Goal: Communication & Community: Answer question/provide support

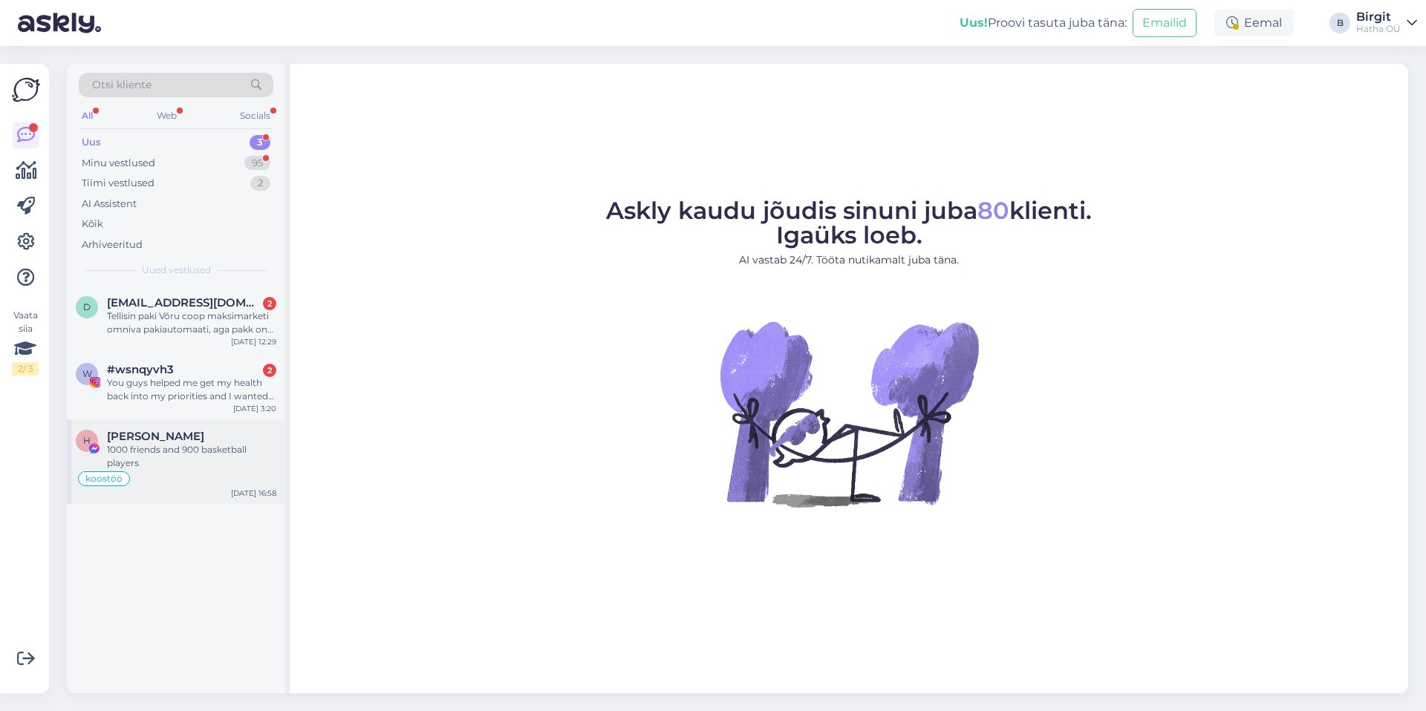
click at [188, 444] on div "1000 friends and 900 basketball players" at bounding box center [191, 456] width 169 height 27
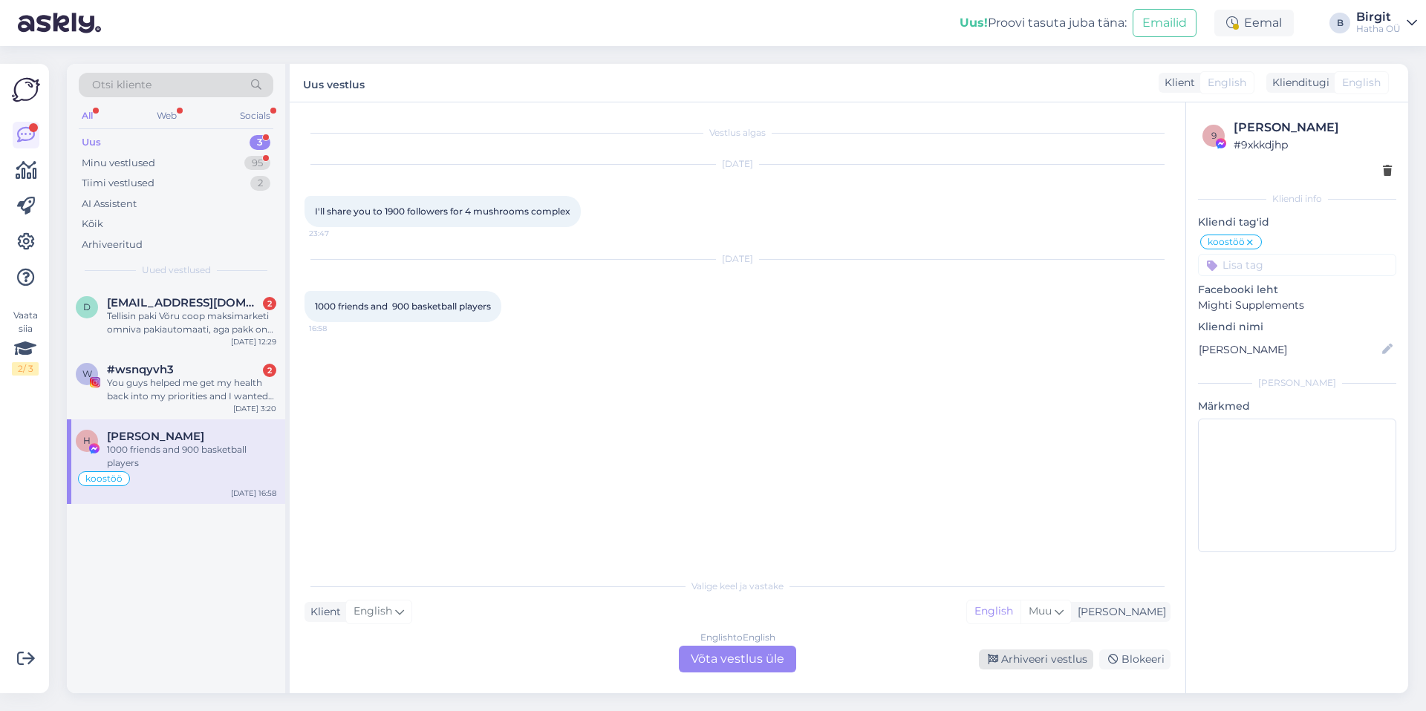
click at [1039, 662] on div "Arhiveeri vestlus" at bounding box center [1036, 660] width 114 height 20
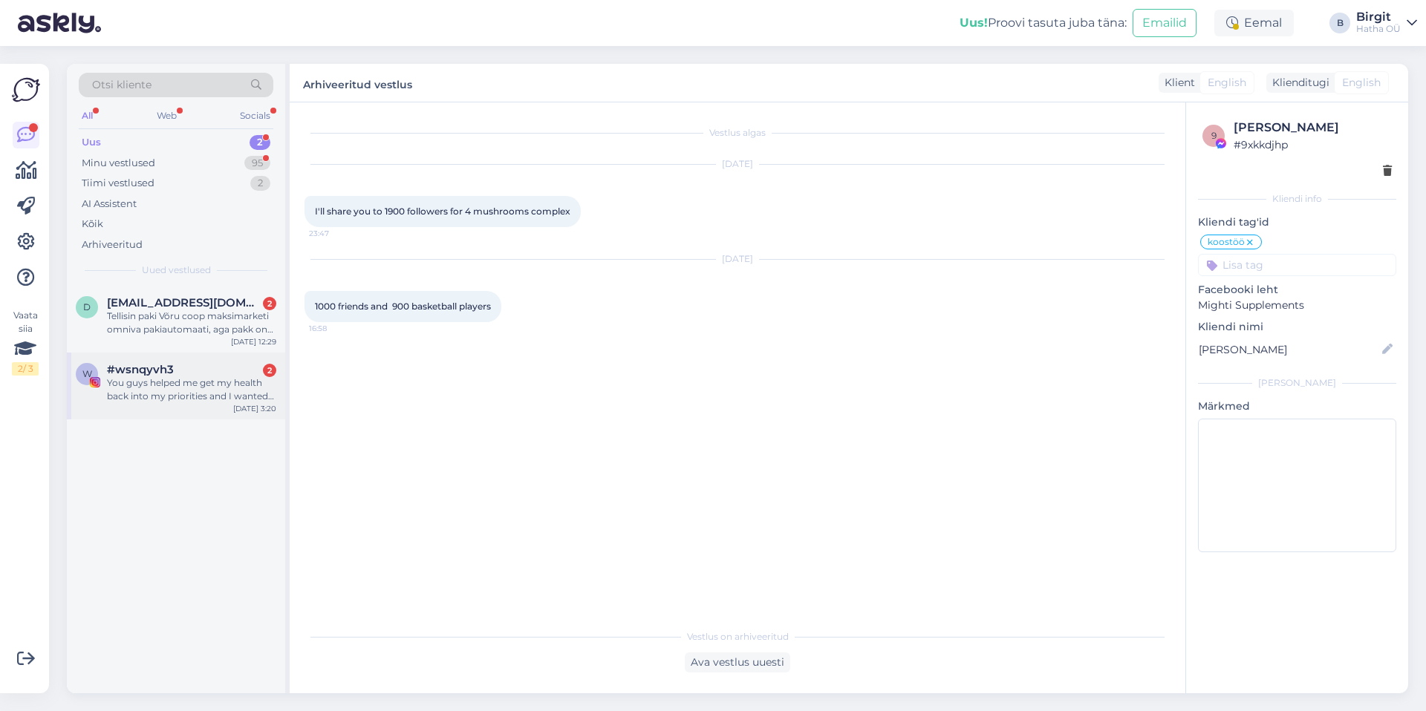
click at [177, 387] on div "You guys helped me get my health back into my priorities and I wanted to say th…" at bounding box center [191, 389] width 169 height 27
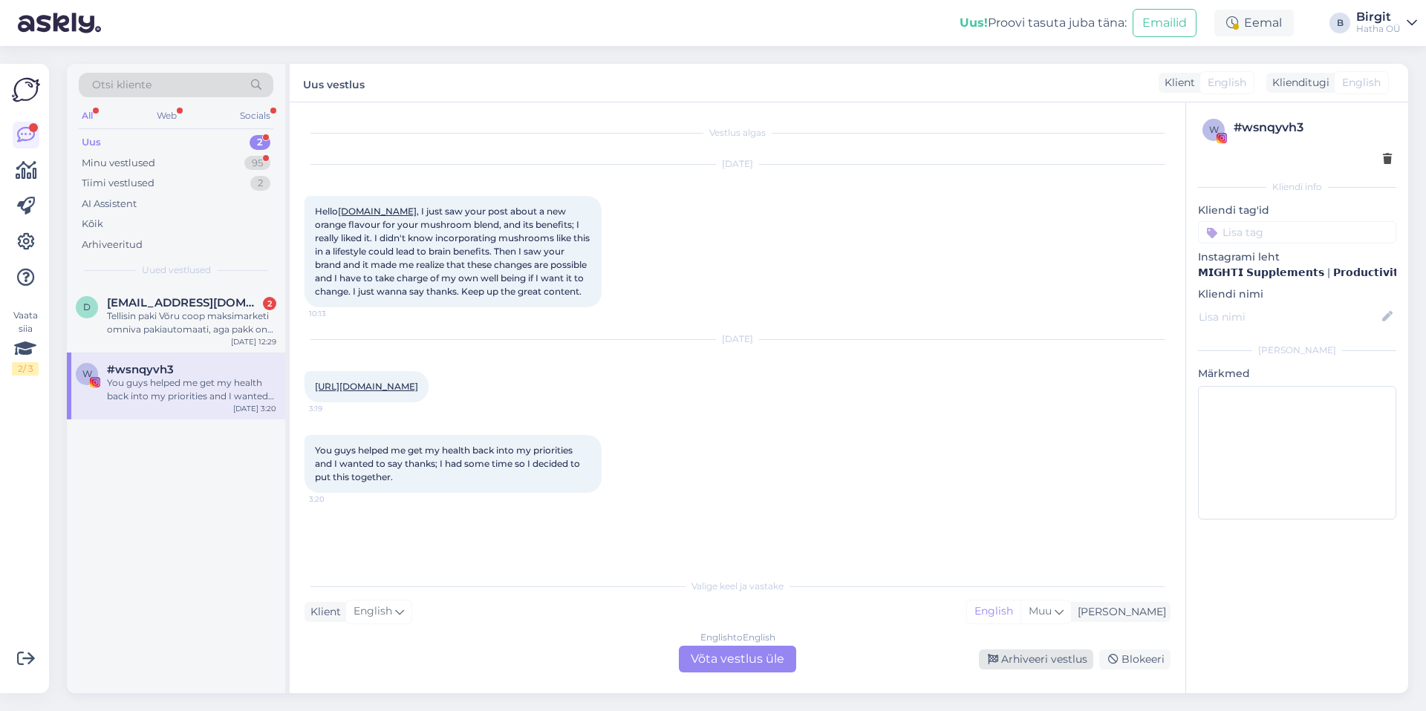
click at [1034, 662] on div "Arhiveeri vestlus" at bounding box center [1036, 660] width 114 height 20
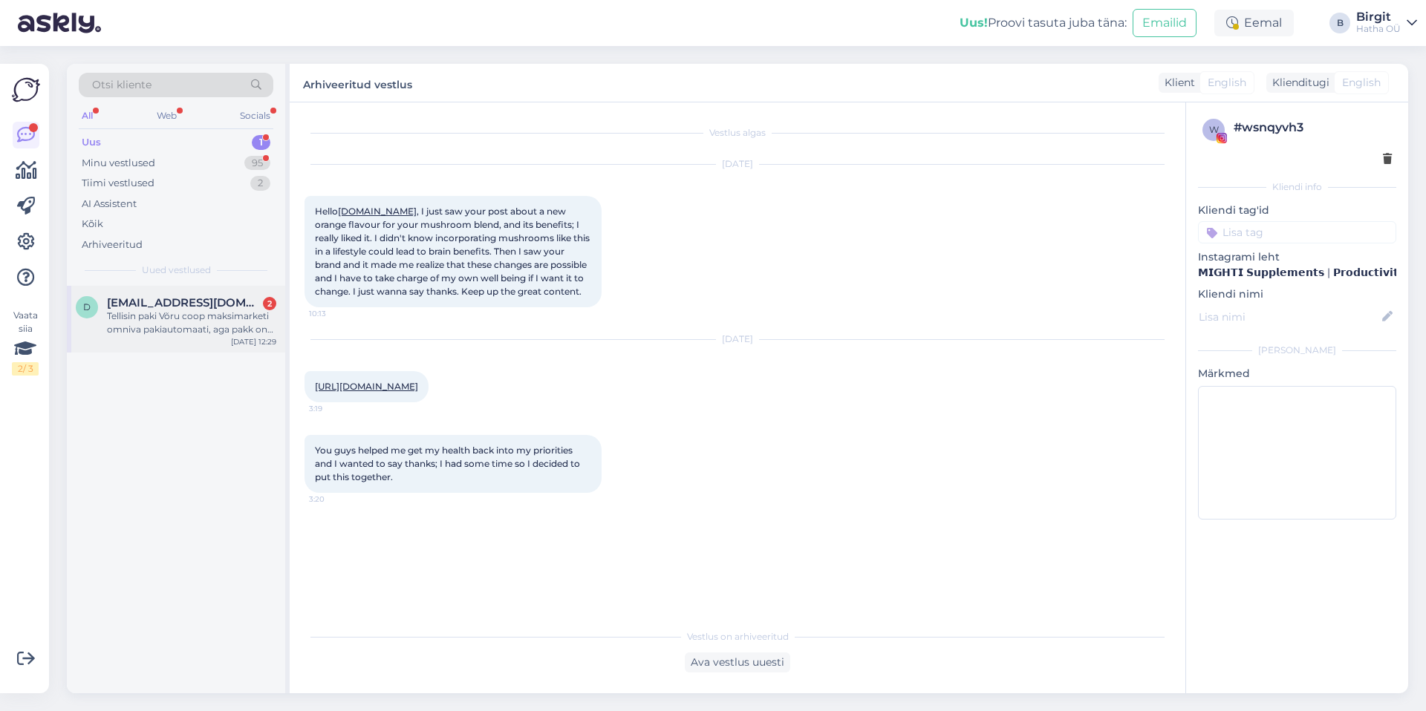
click at [165, 327] on div "Tellisin paki Võru coop maksimarketi omniva pakiautomaati, aga pakk on saadetud…" at bounding box center [191, 323] width 169 height 27
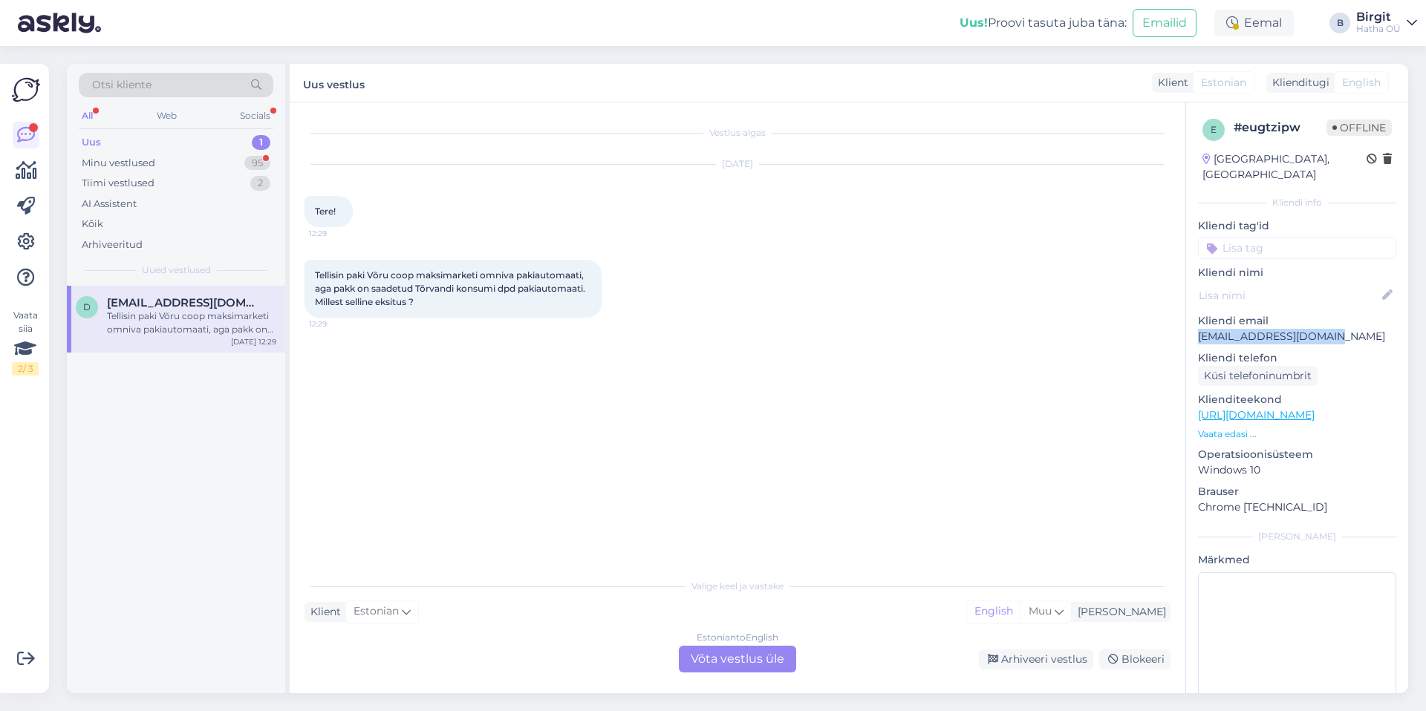
drag, startPoint x: 1338, startPoint y: 322, endPoint x: 1187, endPoint y: 325, distance: 151.5
click at [1187, 325] on div "e # eugtzipw Offline [GEOGRAPHIC_DATA], [GEOGRAPHIC_DATA] Kliendi info Kliendi …" at bounding box center [1297, 415] width 222 height 626
copy p "[EMAIL_ADDRESS][DOMAIN_NAME]"
click at [739, 391] on div "Vestlus algas [DATE] Tere! 12:29 Tellisin paki Võru coop maksimarketi omniva pa…" at bounding box center [743, 337] width 879 height 440
click at [1314, 408] on link "[URL][DOMAIN_NAME]" at bounding box center [1256, 414] width 117 height 13
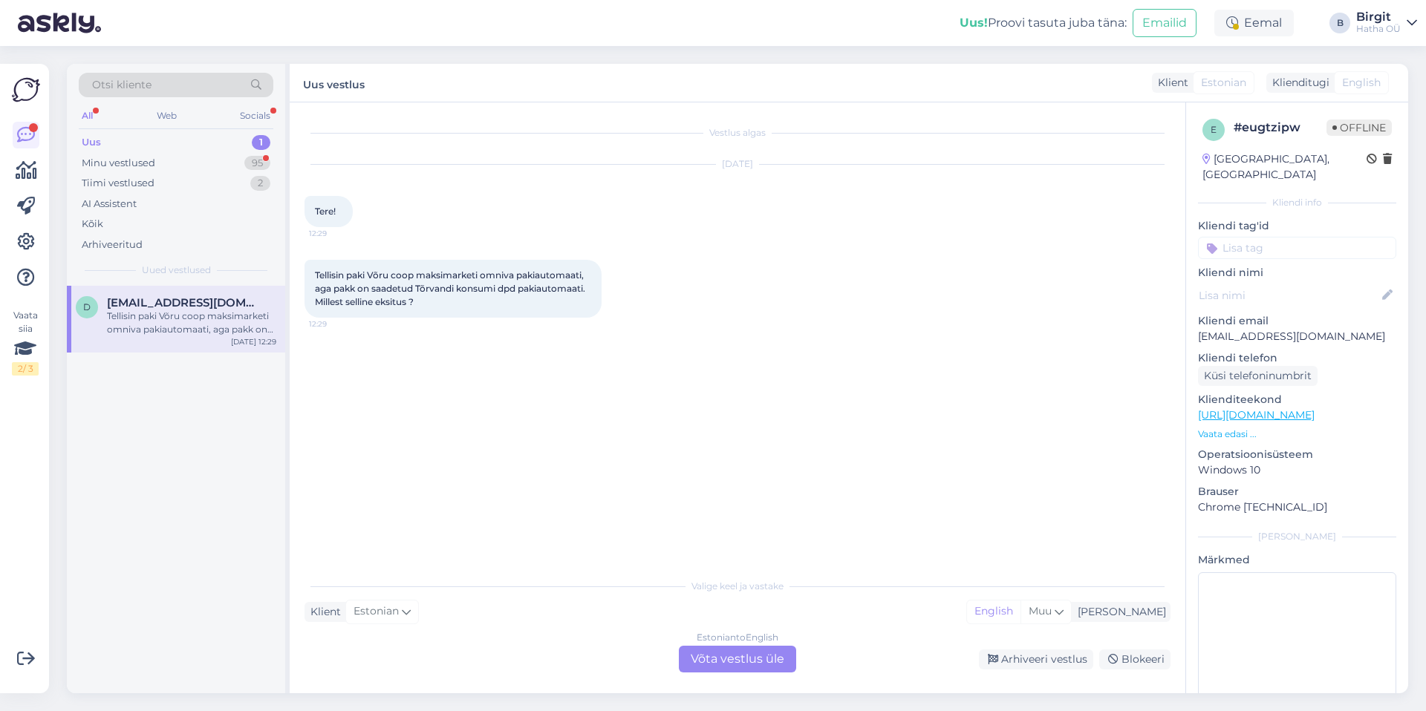
click at [1269, 237] on input at bounding box center [1297, 248] width 198 height 22
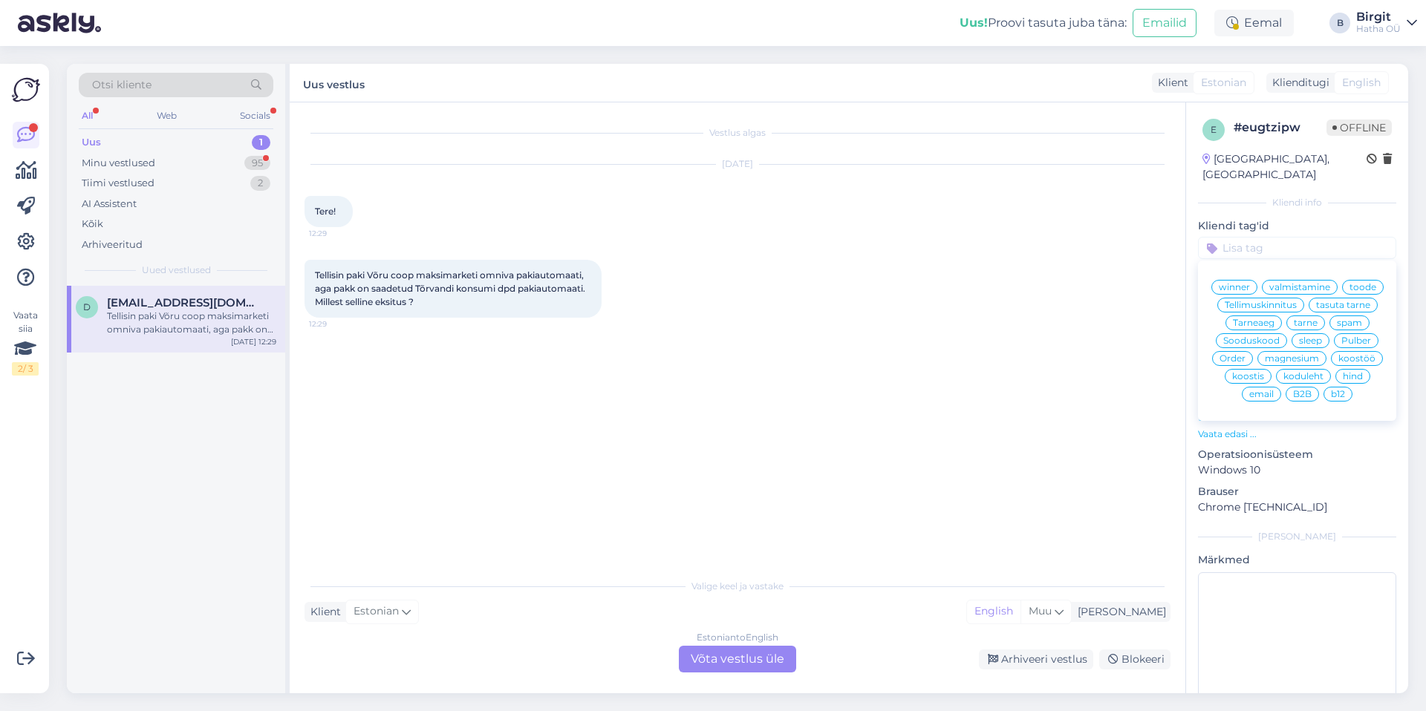
click at [1294, 326] on span "tarne" at bounding box center [1306, 323] width 24 height 9
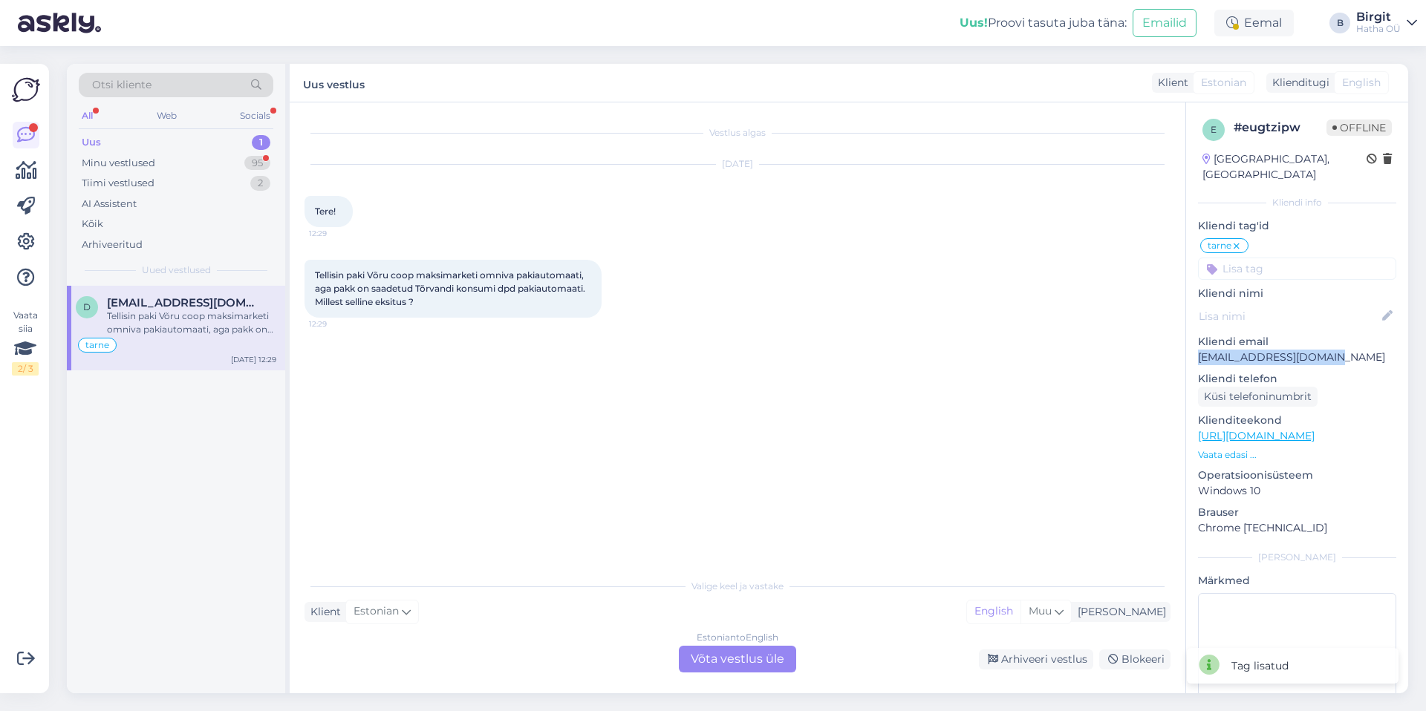
drag, startPoint x: 1198, startPoint y: 342, endPoint x: 1344, endPoint y: 342, distance: 146.3
click at [1344, 350] on p "[EMAIL_ADDRESS][DOMAIN_NAME]" at bounding box center [1297, 358] width 198 height 16
copy p "[EMAIL_ADDRESS][DOMAIN_NAME]"
click at [1052, 609] on span "Muu" at bounding box center [1039, 610] width 23 height 13
type input "est"
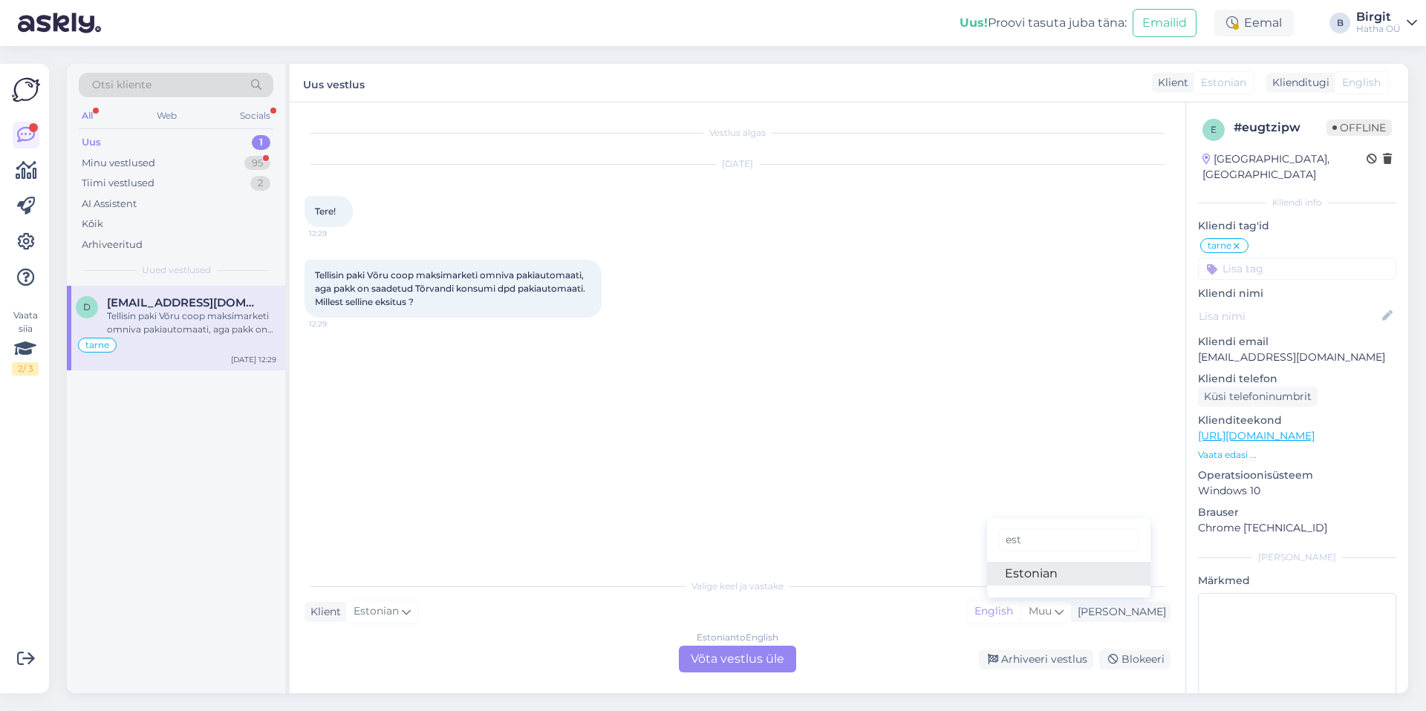
click at [1095, 581] on link "Estonian" at bounding box center [1068, 574] width 163 height 24
click at [763, 659] on div "Estonian to Estonian Võta vestlus üle" at bounding box center [737, 659] width 117 height 27
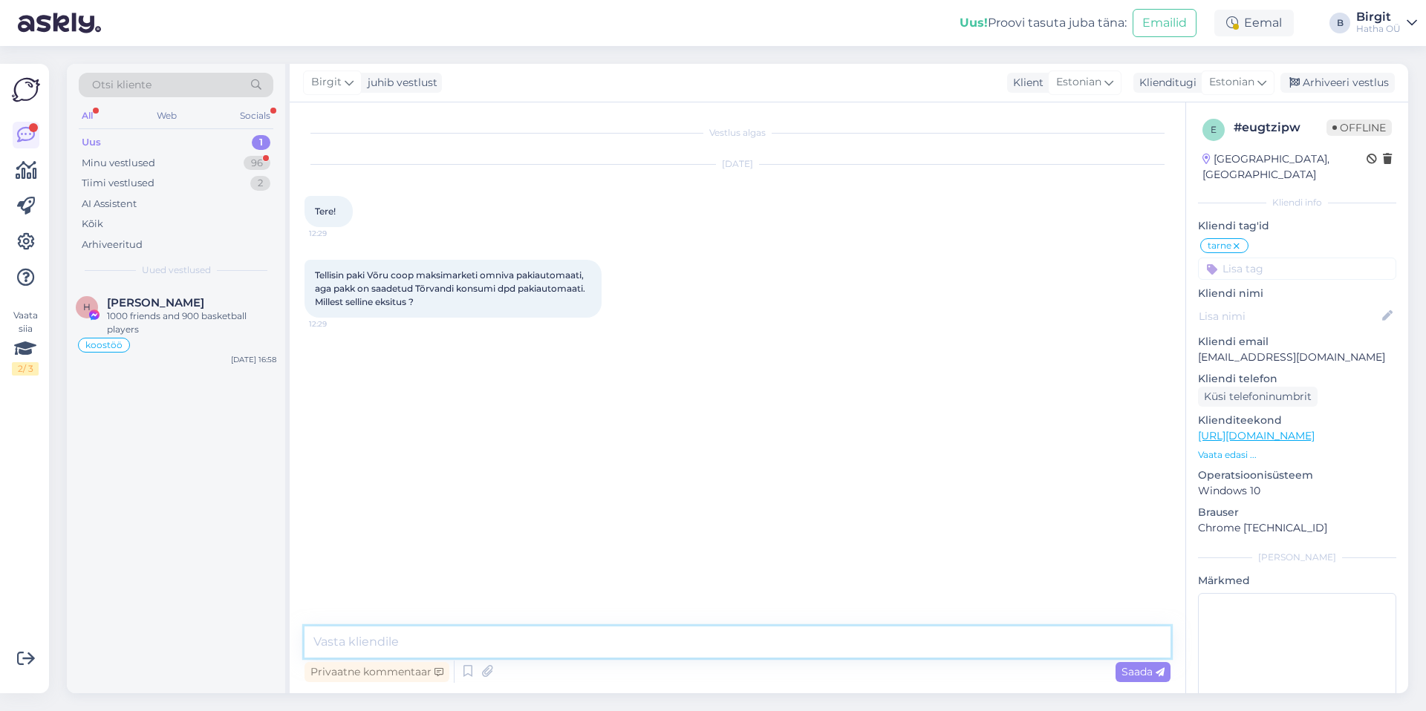
click at [503, 643] on textarea at bounding box center [737, 642] width 866 height 31
paste textarea "Kuna saatmisinfo liigub kolme erineva süsteemi vahel, ei jõua kliendi soovitud …"
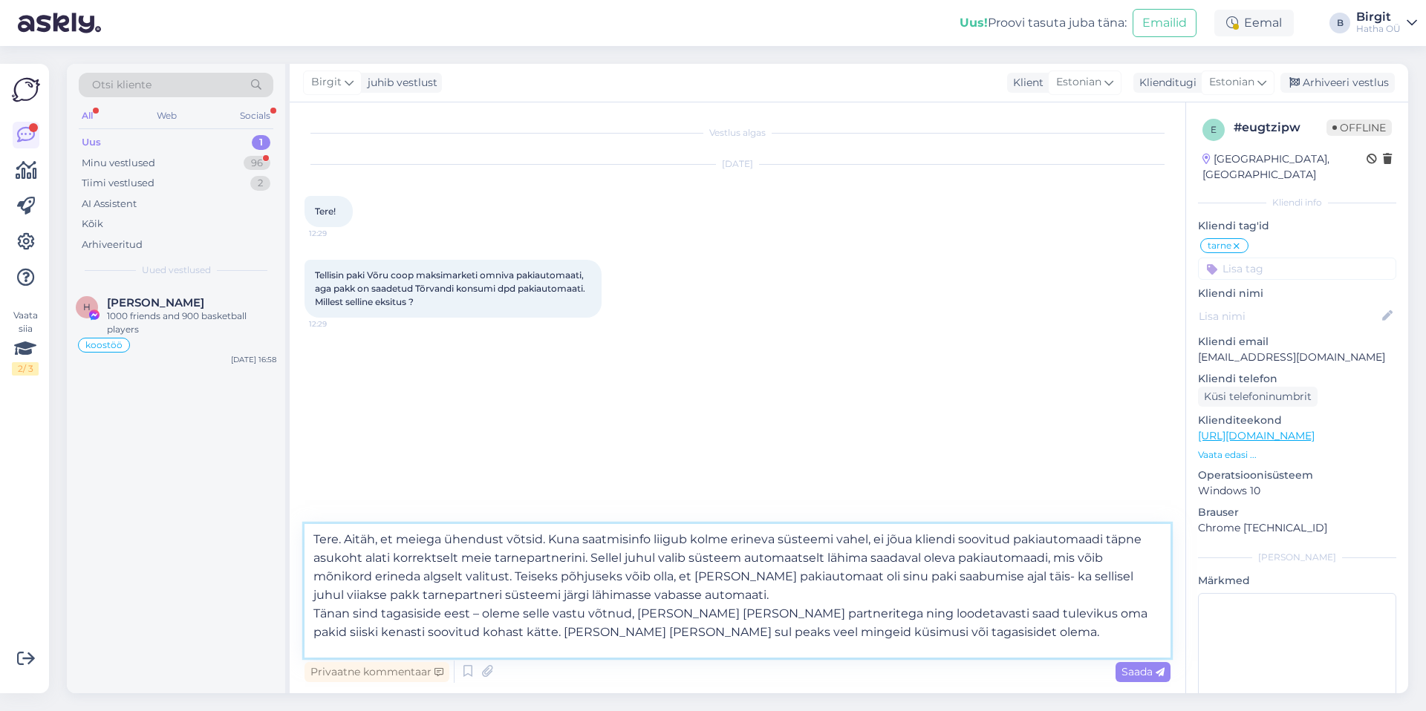
click at [913, 538] on textarea "Tere. Aitäh, et meiega ühendust võtsid. Kuna saatmisinfo liigub kolme erineva s…" at bounding box center [737, 591] width 866 height 134
click at [410, 577] on textarea "Tere. Aitäh, et meiega ühendust võtsid. Kuna saatmisinfo liigub kolme erineva s…" at bounding box center [737, 591] width 866 height 134
drag, startPoint x: 817, startPoint y: 575, endPoint x: 1118, endPoint y: 590, distance: 301.9
click at [1118, 590] on textarea "Tere. Aitäh, et meiega ühendust võtsid. Kuna saatmisinfo liigub kolme erineva s…" at bounding box center [737, 591] width 866 height 134
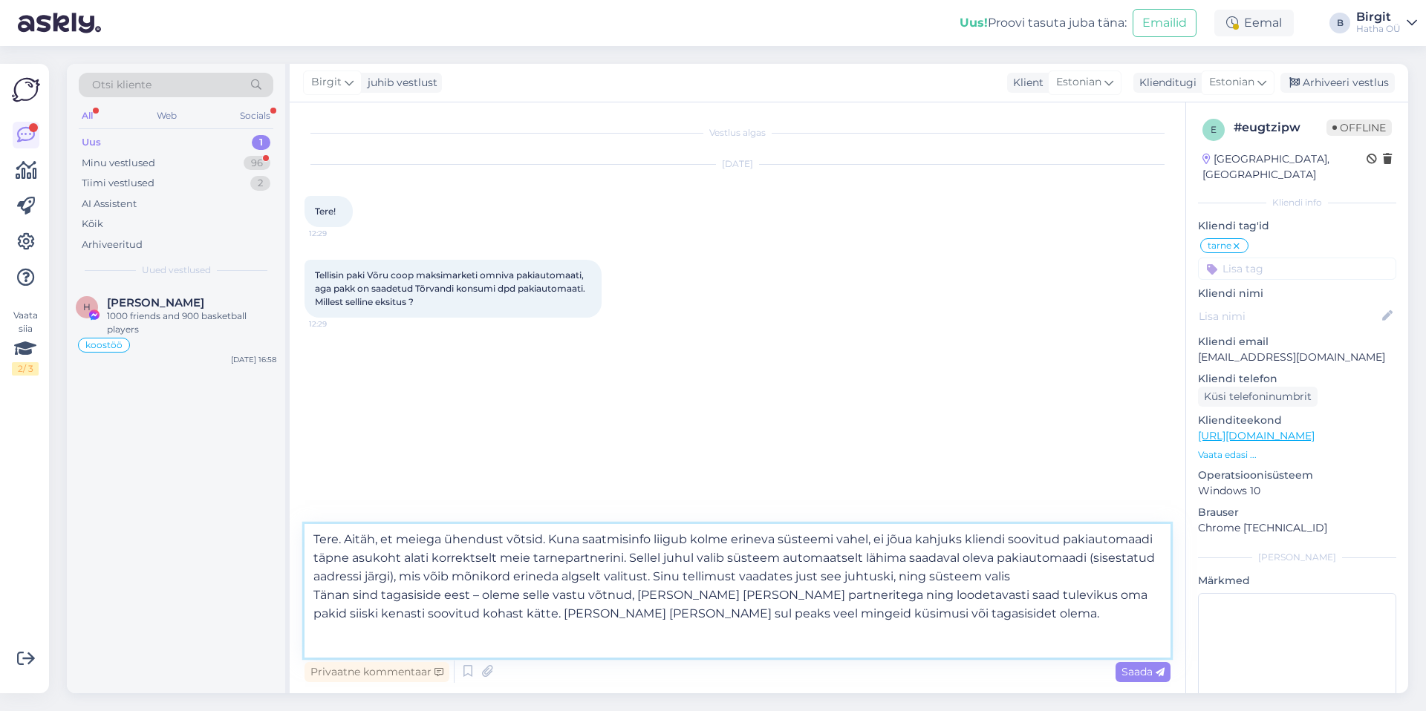
drag, startPoint x: 357, startPoint y: 596, endPoint x: 816, endPoint y: 578, distance: 459.3
click at [816, 578] on textarea "Tere. Aitäh, et meiega ühendust võtsid. Kuna saatmisinfo liigub kolme erineva s…" at bounding box center [737, 591] width 866 height 134
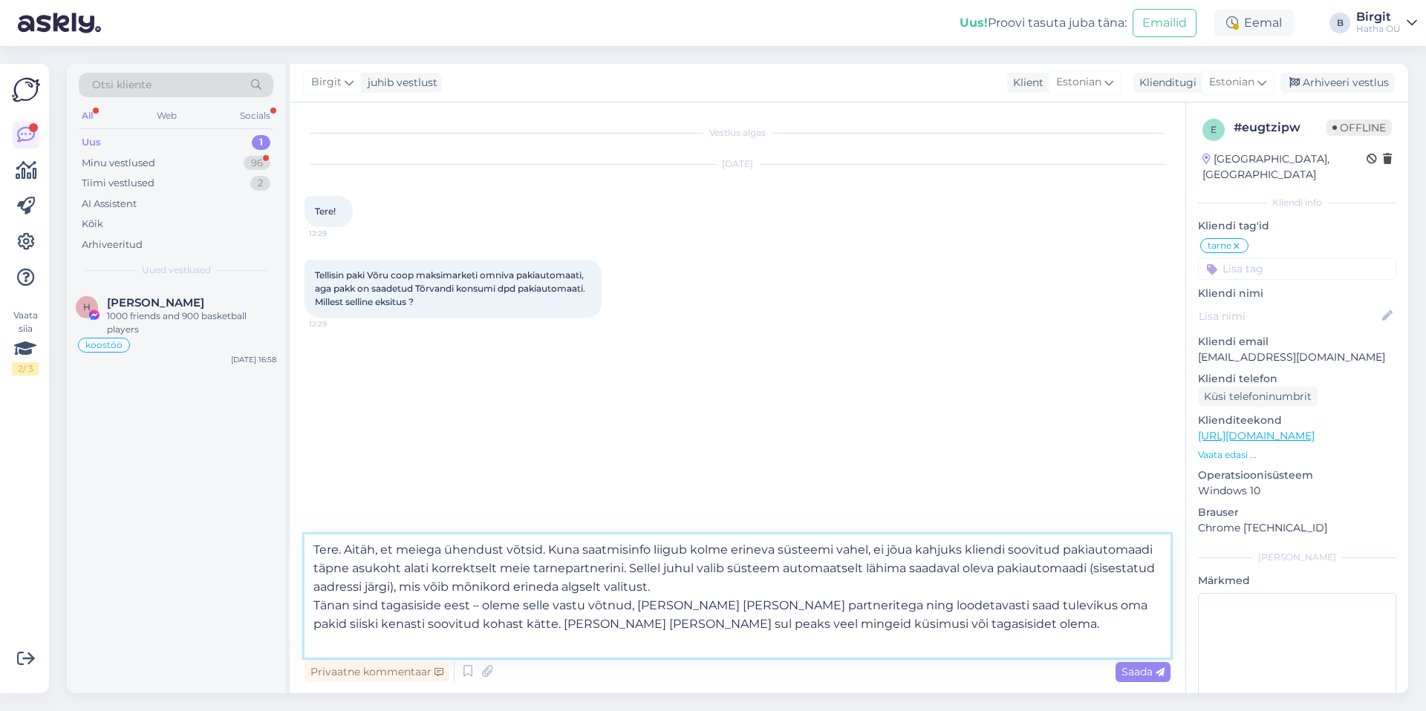
click at [391, 589] on textarea "Tere. Aitäh, et meiega ühendust võtsid. Kuna saatmisinfo liigub kolme erineva s…" at bounding box center [737, 596] width 866 height 123
click at [677, 589] on textarea "Tere. Aitäh, et meiega ühendust võtsid. Kuna saatmisinfo liigub kolme erineva s…" at bounding box center [737, 596] width 866 height 123
paste textarea "61715"
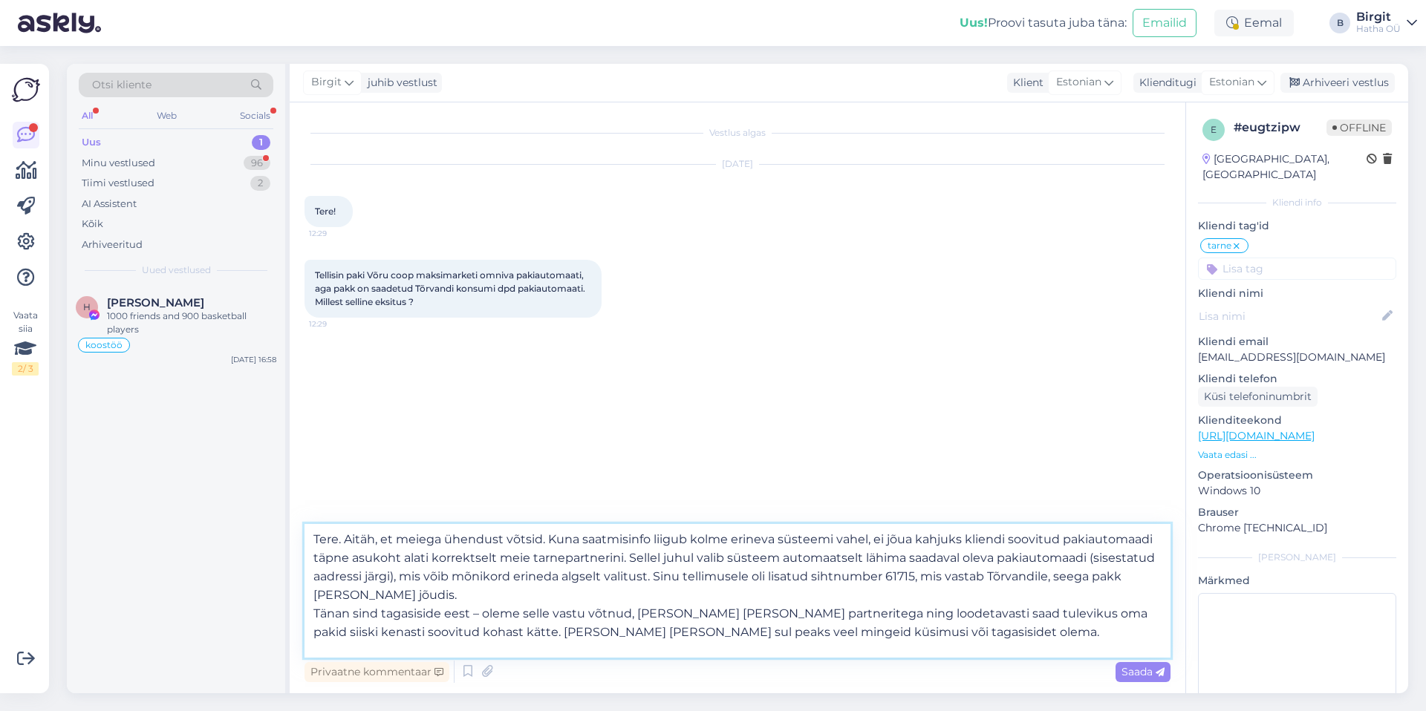
scroll to position [8, 0]
drag, startPoint x: 947, startPoint y: 634, endPoint x: 495, endPoint y: 629, distance: 452.3
click at [495, 629] on textarea "Tere. Aitäh, et meiega ühendust võtsid. Kuna saatmisinfo liigub kolme erineva s…" at bounding box center [737, 591] width 866 height 134
type textarea "Tere. Aitäh, et meiega ühendust võtsid. Kuna saatmisinfo liigub kolme erineva s…"
click at [581, 584] on textarea "Tere. Aitäh, et meiega ühendust võtsid. Kuna saatmisinfo liigub kolme erineva s…" at bounding box center [737, 591] width 866 height 134
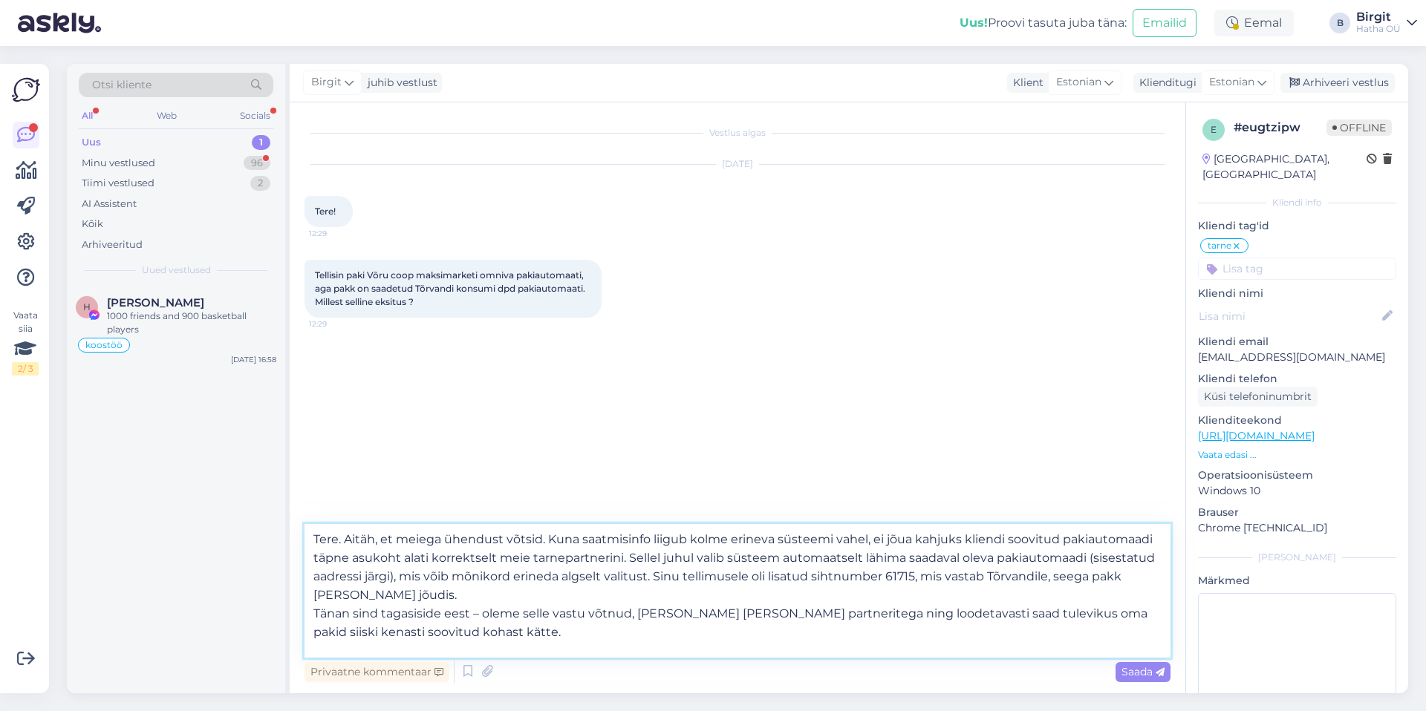
scroll to position [0, 0]
drag, startPoint x: 509, startPoint y: 632, endPoint x: 204, endPoint y: 489, distance: 336.5
click at [204, 489] on div "Otsi kliente All Web Socials Uus 1 Minu vestlused 96 Tiimi vestlused 2 AI Assis…" at bounding box center [737, 379] width 1341 height 630
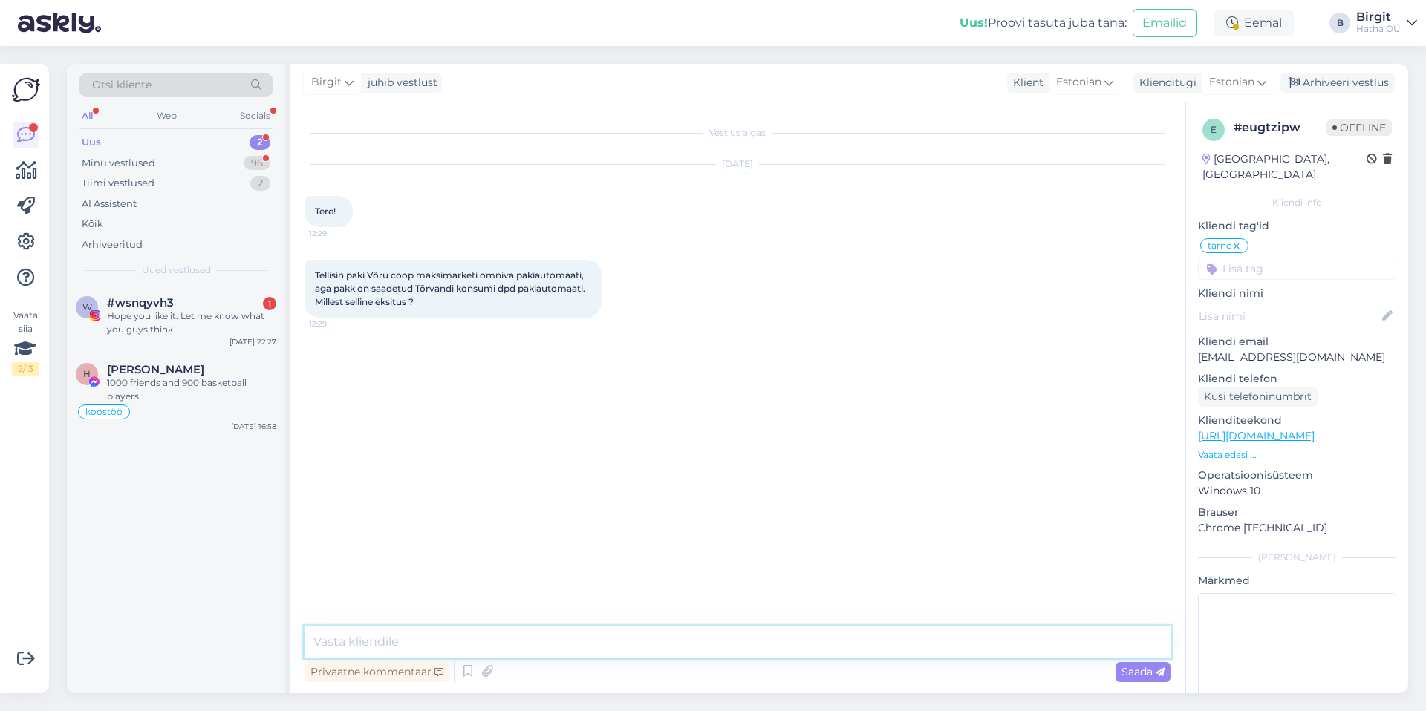
paste textarea "Tere. Aitäh, et meiega ühendust võtsid. Kuna saatmisinfo liigub kolme erineva s…"
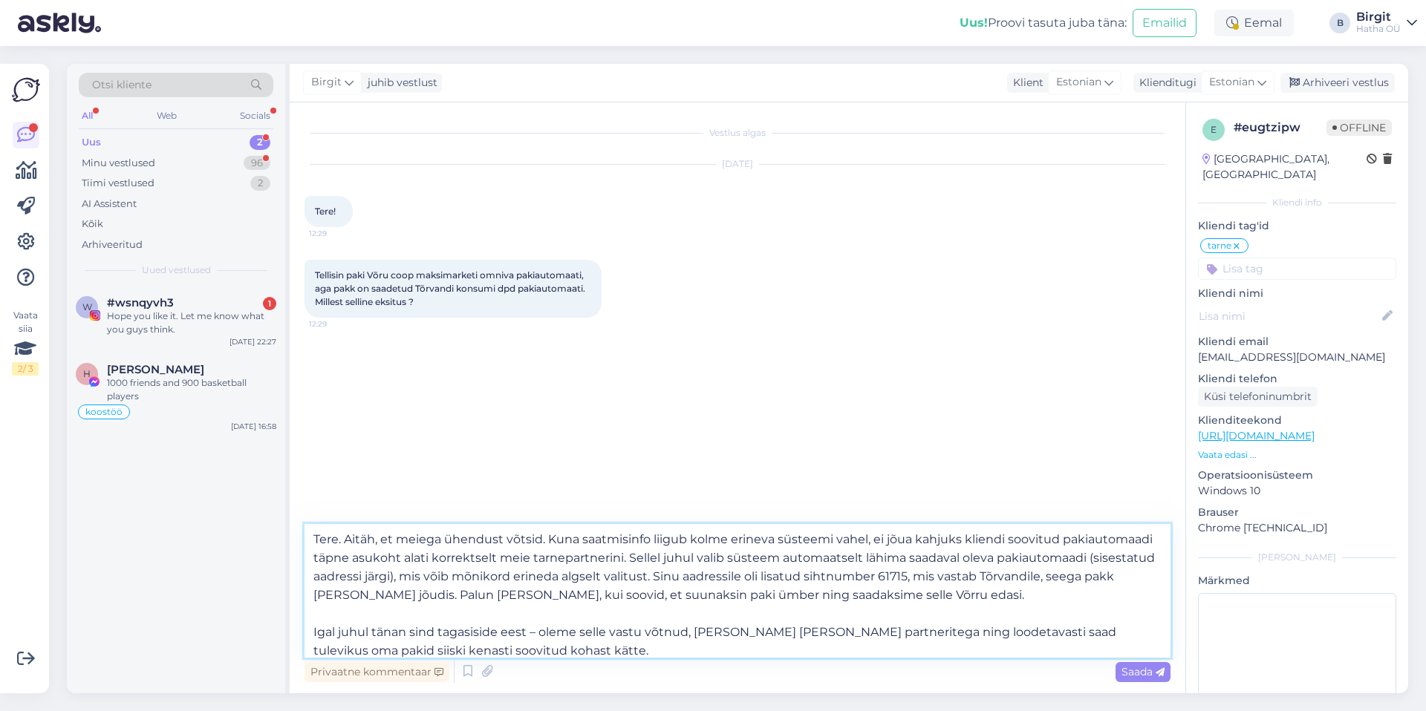
click at [409, 576] on textarea "Tere. Aitäh, et meiega ühendust võtsid. Kuna saatmisinfo liigub kolme erineva s…" at bounding box center [737, 591] width 866 height 134
click at [552, 574] on textarea "Tere. Aitäh, et meiega ühendust võtsid. Kuna saatmisinfo liigub kolme erineva s…" at bounding box center [737, 591] width 866 height 134
drag, startPoint x: 417, startPoint y: 597, endPoint x: 422, endPoint y: 515, distance: 81.8
click at [417, 597] on textarea "Tere. Aitäh, et meiega ühendust võtsid. Kuna saatmisinfo liigub kolme erineva s…" at bounding box center [737, 591] width 866 height 134
click at [688, 599] on textarea "Tere. Aitäh, et meiega ühendust võtsid. Kuna saatmisinfo liigub kolme erineva s…" at bounding box center [737, 591] width 866 height 134
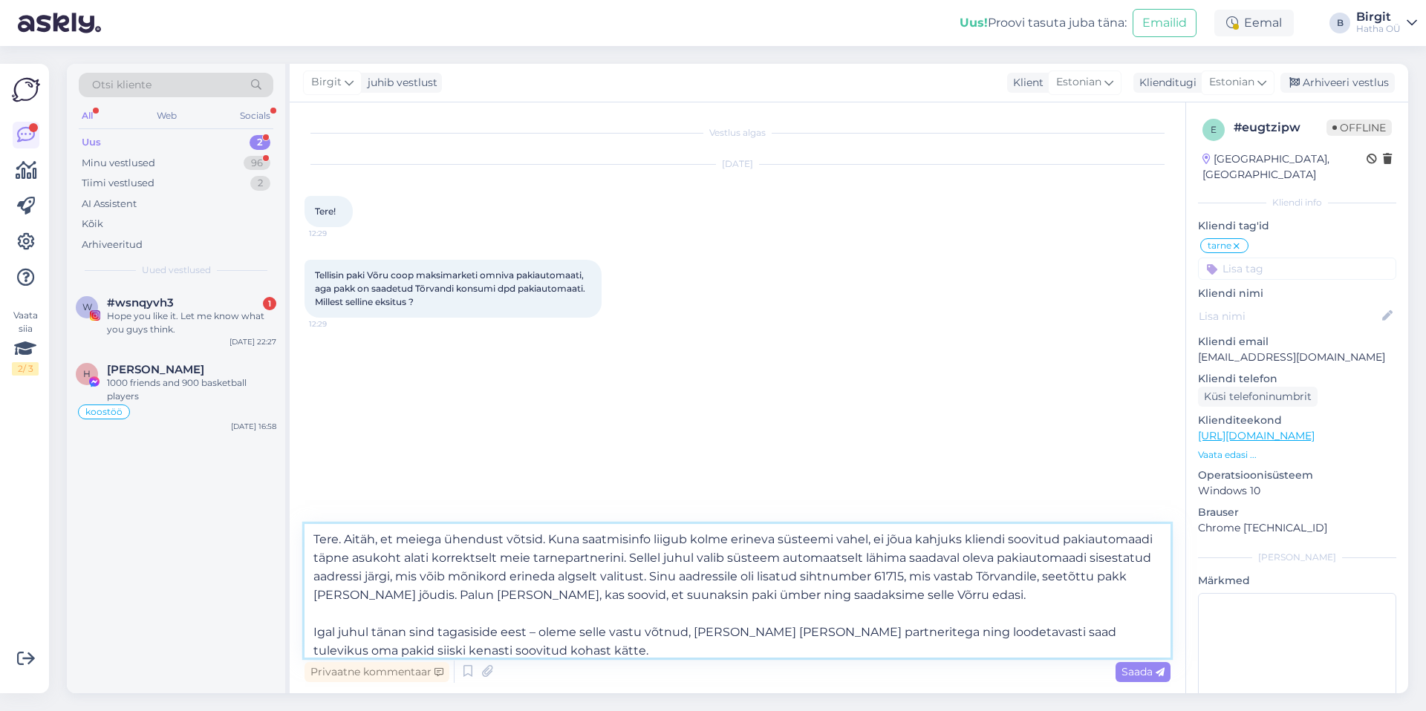
click at [1094, 598] on textarea "Tere. Aitäh, et meiega ühendust võtsid. Kuna saatmisinfo liigub kolme erineva s…" at bounding box center [737, 591] width 866 height 134
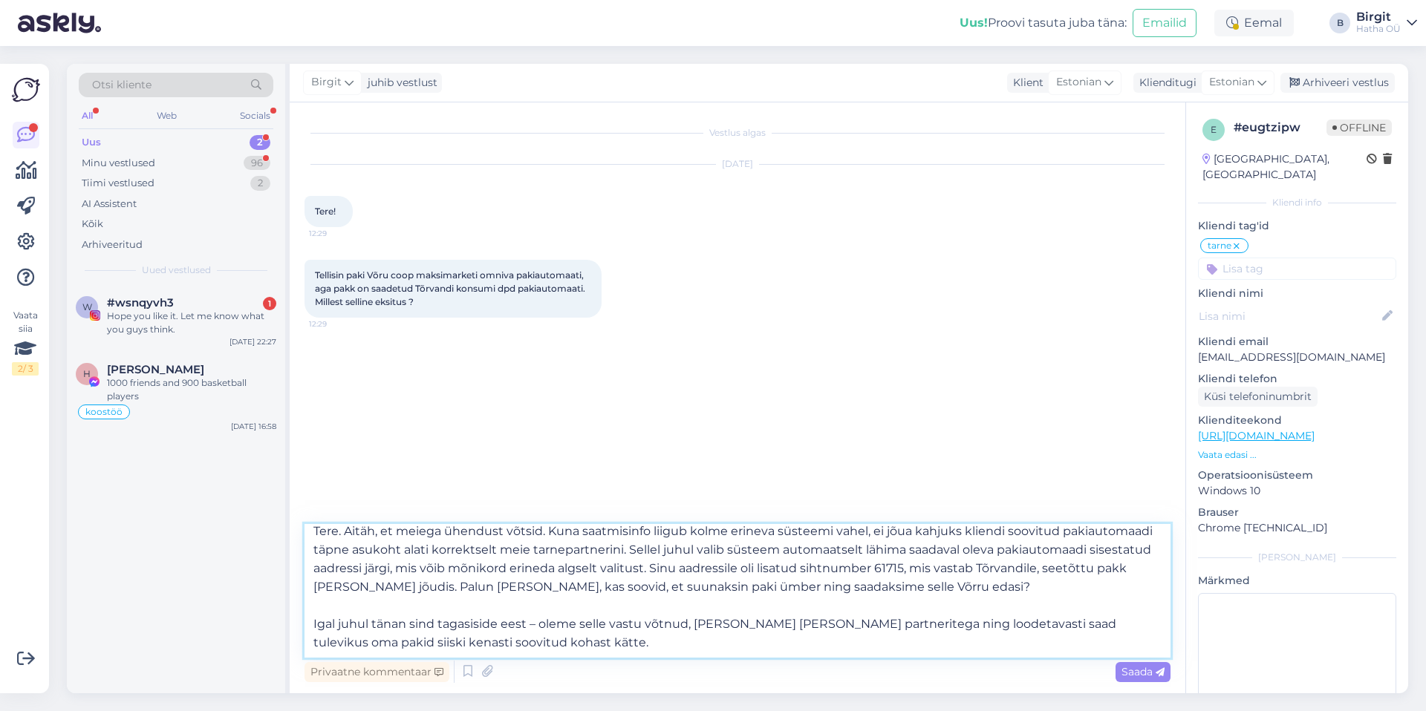
click at [550, 645] on textarea "Tere. Aitäh, et meiega ühendust võtsid. Kuna saatmisinfo liigub kolme erineva s…" at bounding box center [737, 591] width 866 height 134
type textarea "Tere. Aitäh, et meiega ühendust võtsid. Kuna saatmisinfo liigub kolme erineva s…"
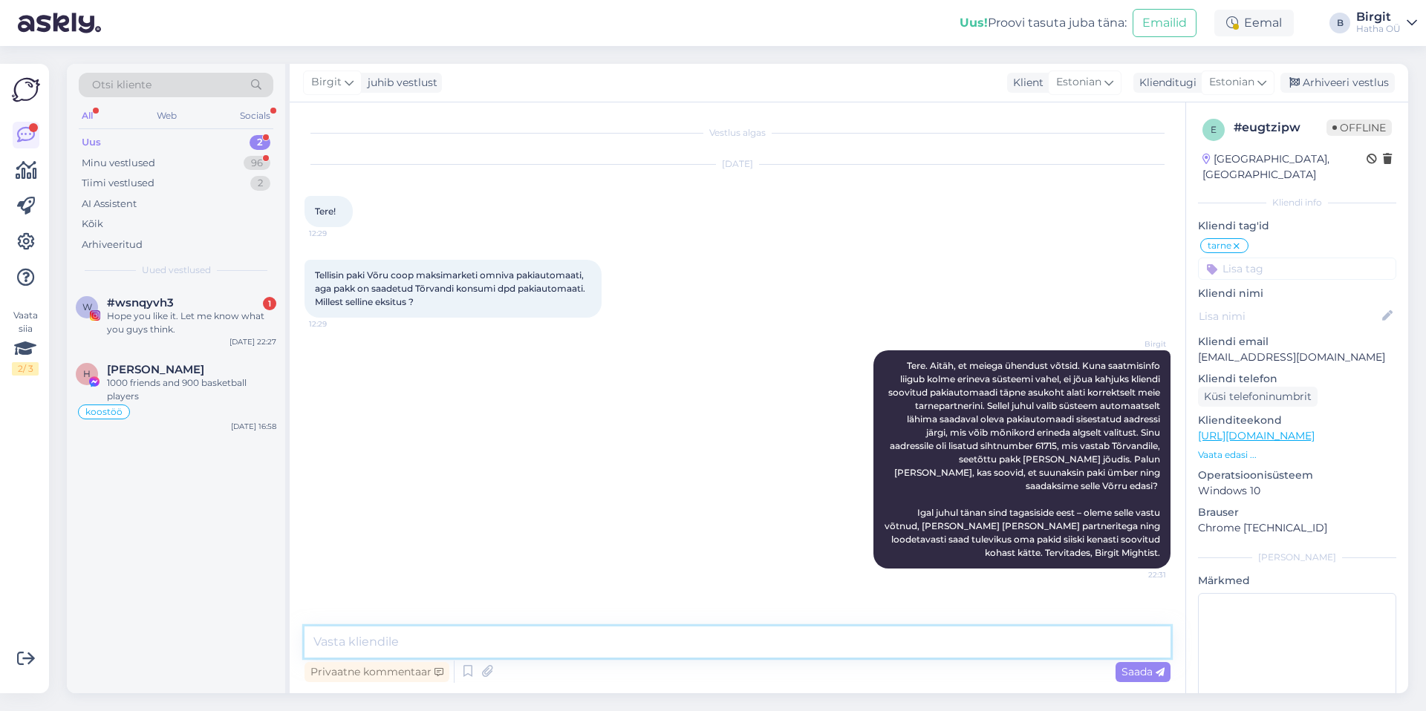
scroll to position [0, 0]
click at [157, 146] on div "Uus 2" at bounding box center [176, 142] width 195 height 21
click at [162, 163] on div "Minu vestlused 96" at bounding box center [176, 163] width 195 height 21
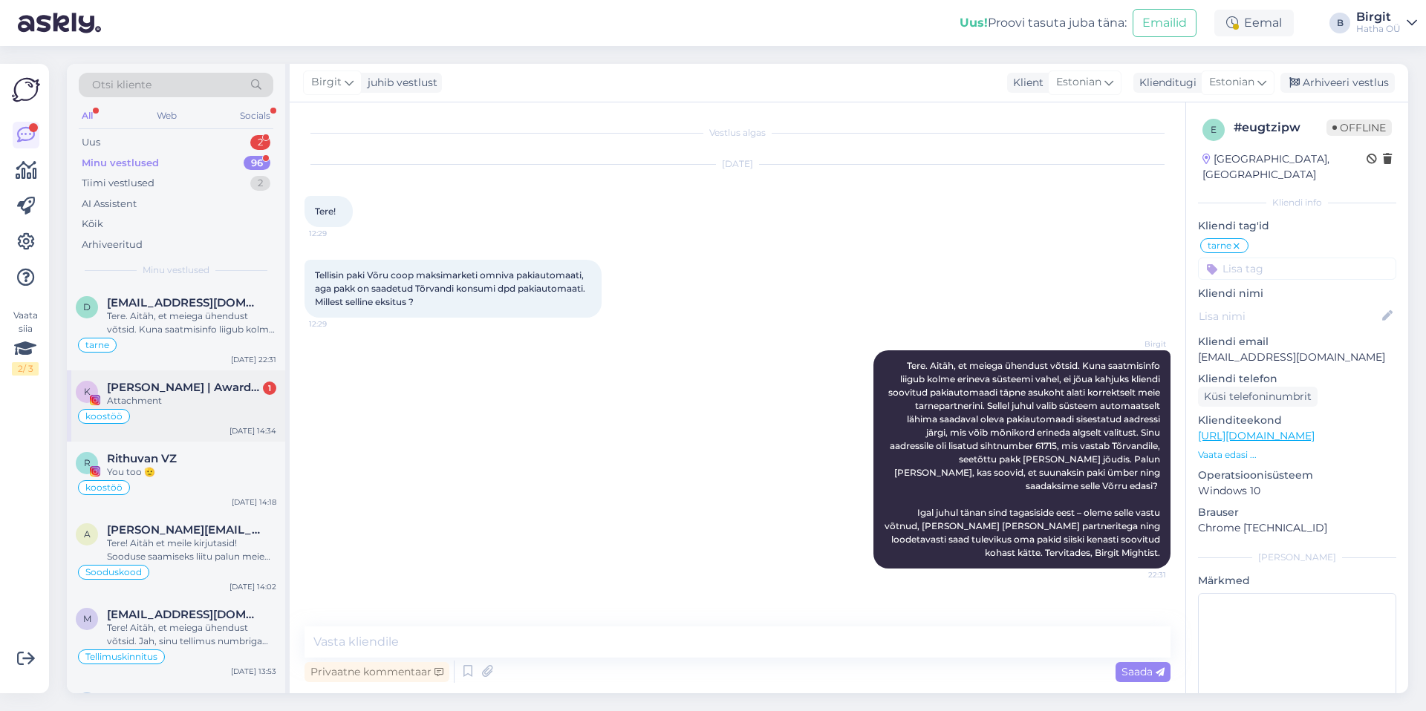
click at [194, 394] on div "Attachment" at bounding box center [191, 400] width 169 height 13
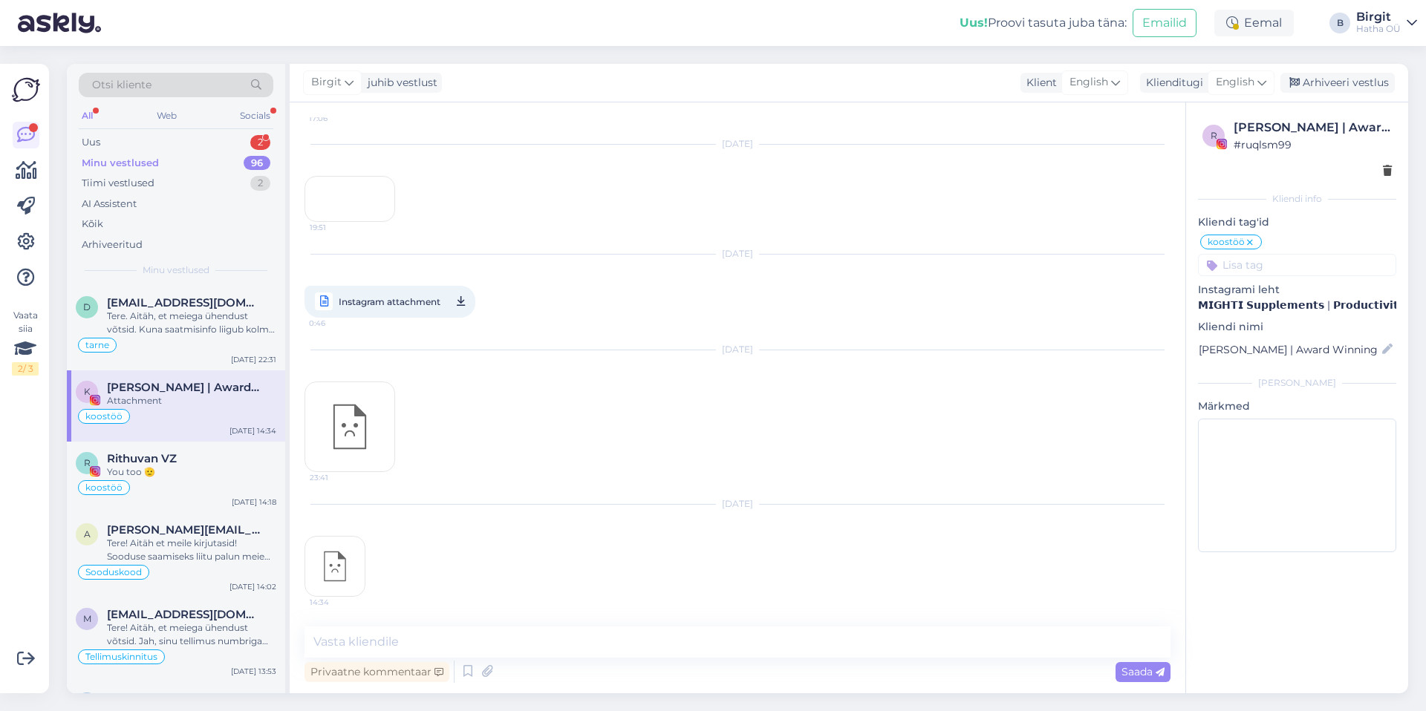
scroll to position [2338, 0]
click at [176, 475] on div "You too 🫡" at bounding box center [191, 472] width 169 height 13
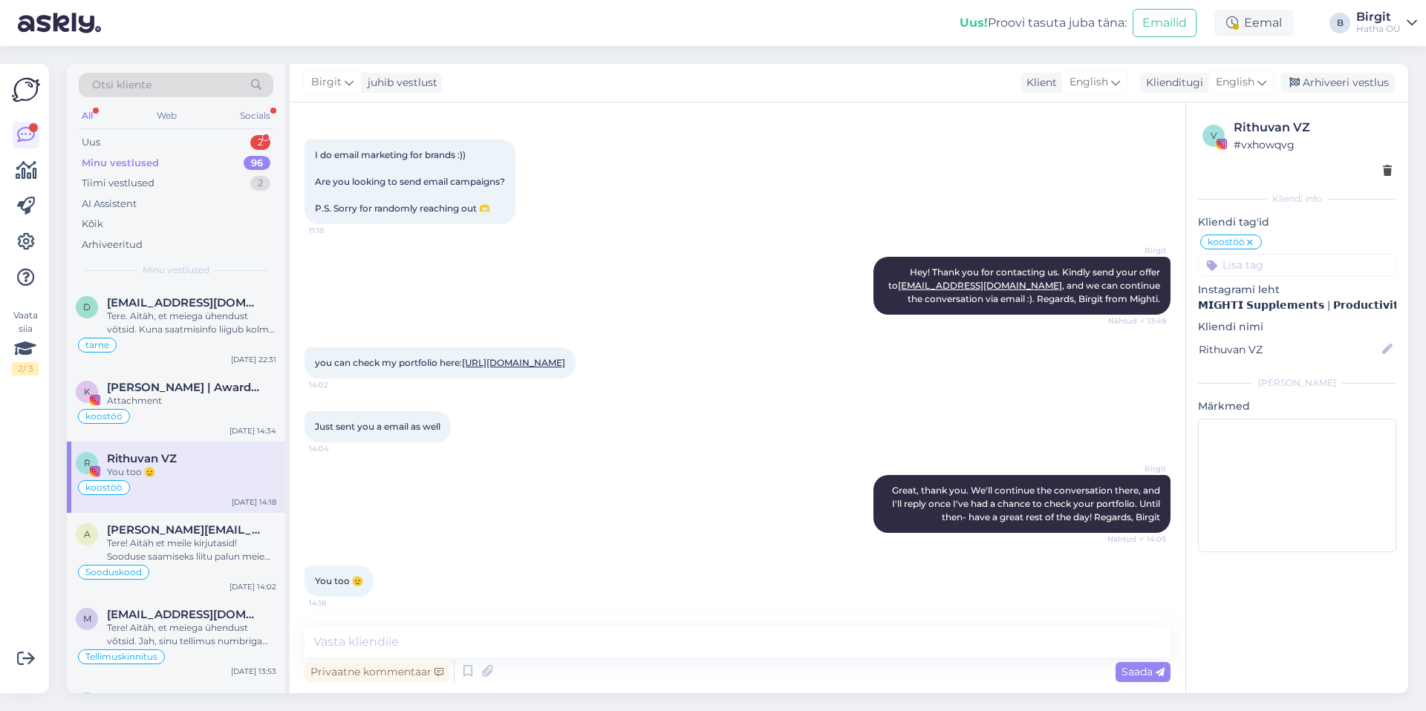
scroll to position [70, 0]
click at [169, 322] on div "Tere. Aitäh, et meiega ühendust võtsid. Kuna saatmisinfo liigub kolme erineva s…" at bounding box center [191, 323] width 169 height 27
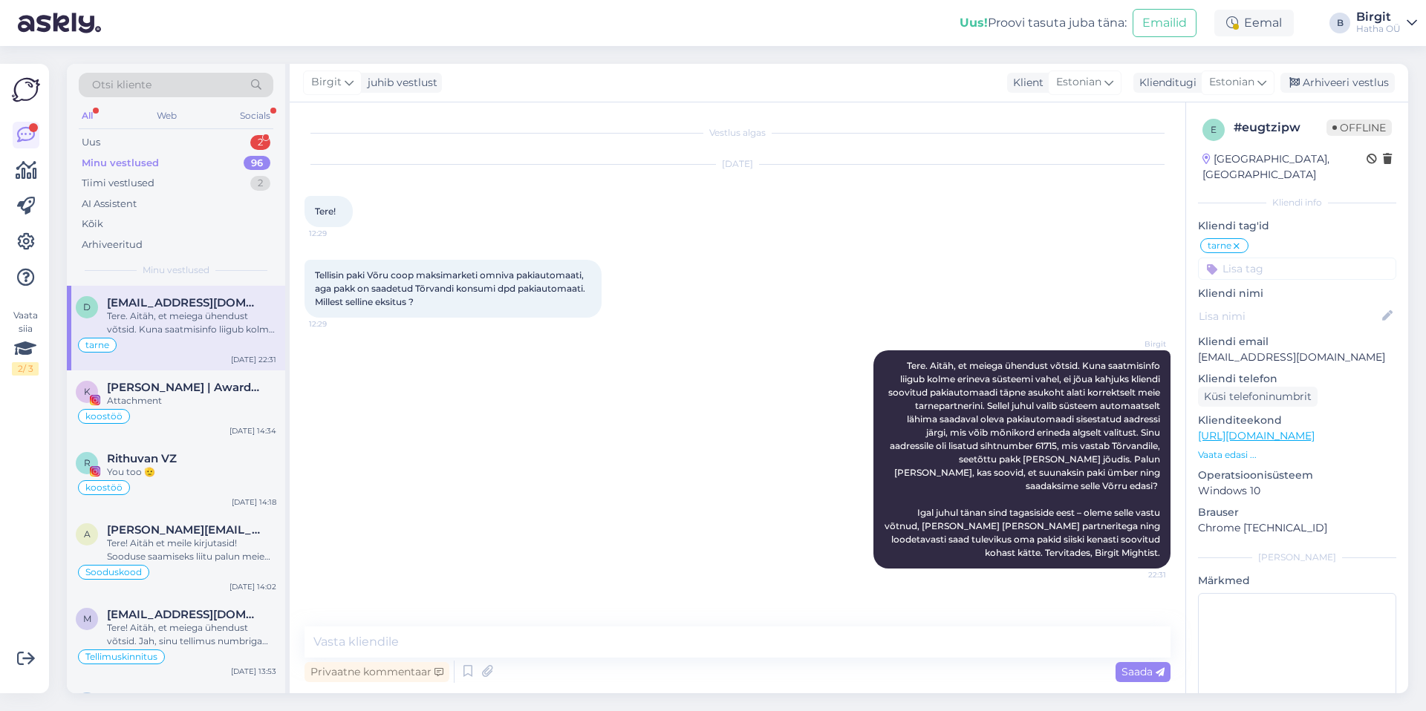
scroll to position [0, 0]
click at [114, 140] on div "Uus 2" at bounding box center [176, 142] width 195 height 21
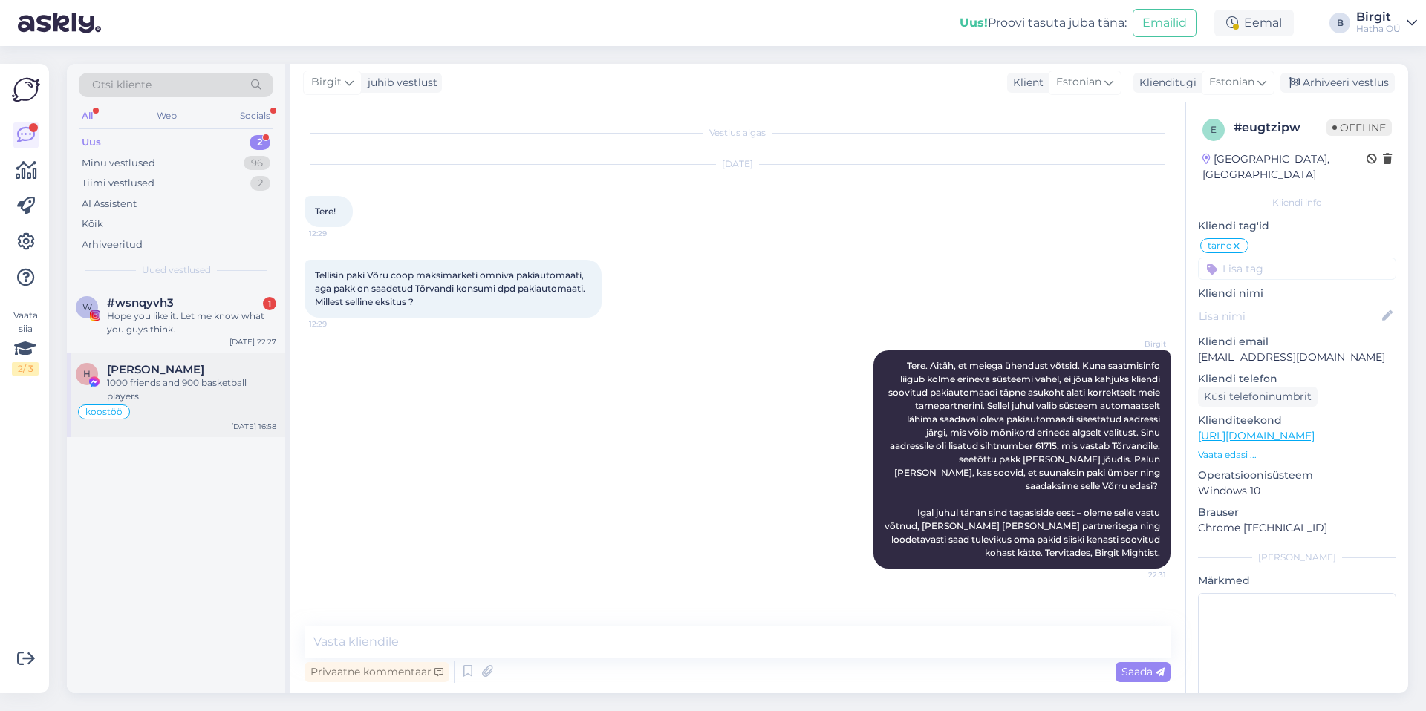
click at [200, 386] on div "1000 friends and 900 basketball players" at bounding box center [191, 389] width 169 height 27
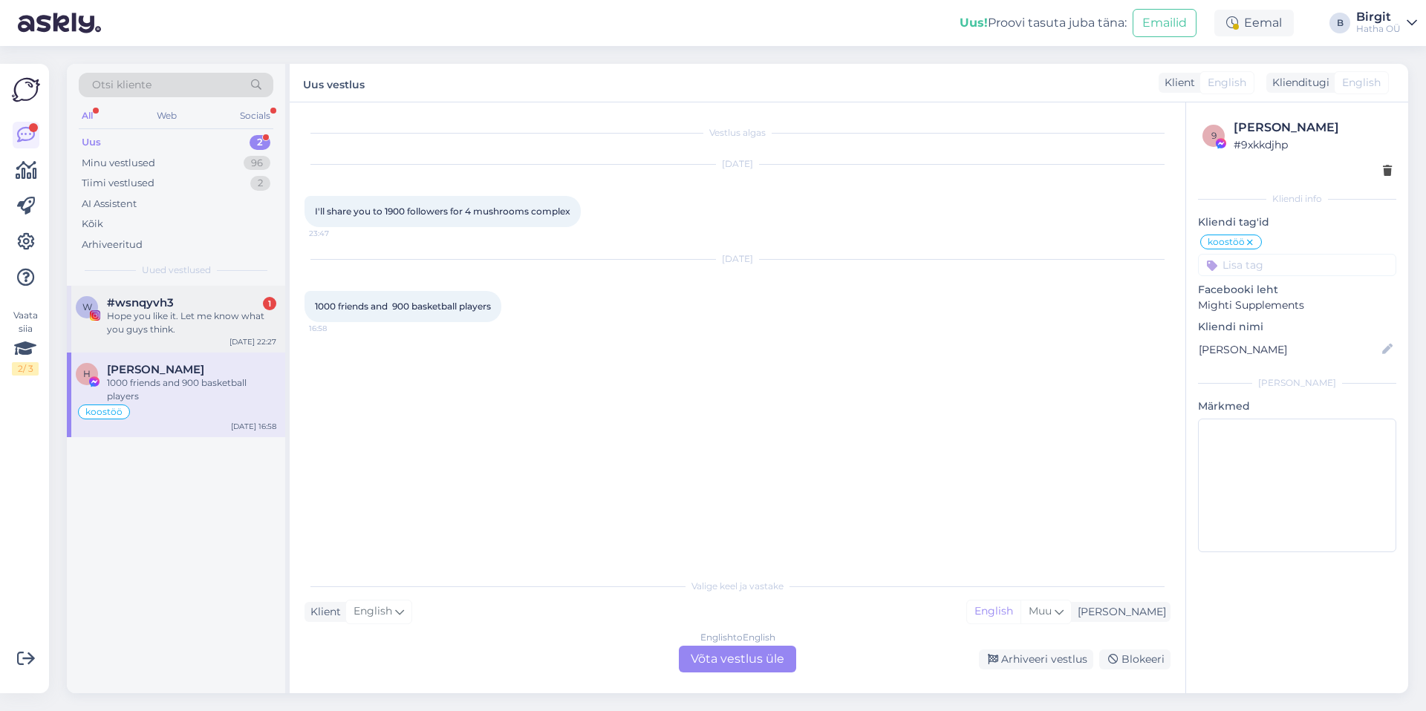
click at [187, 319] on div "Hope you like it. Let me know what you guys think." at bounding box center [191, 323] width 169 height 27
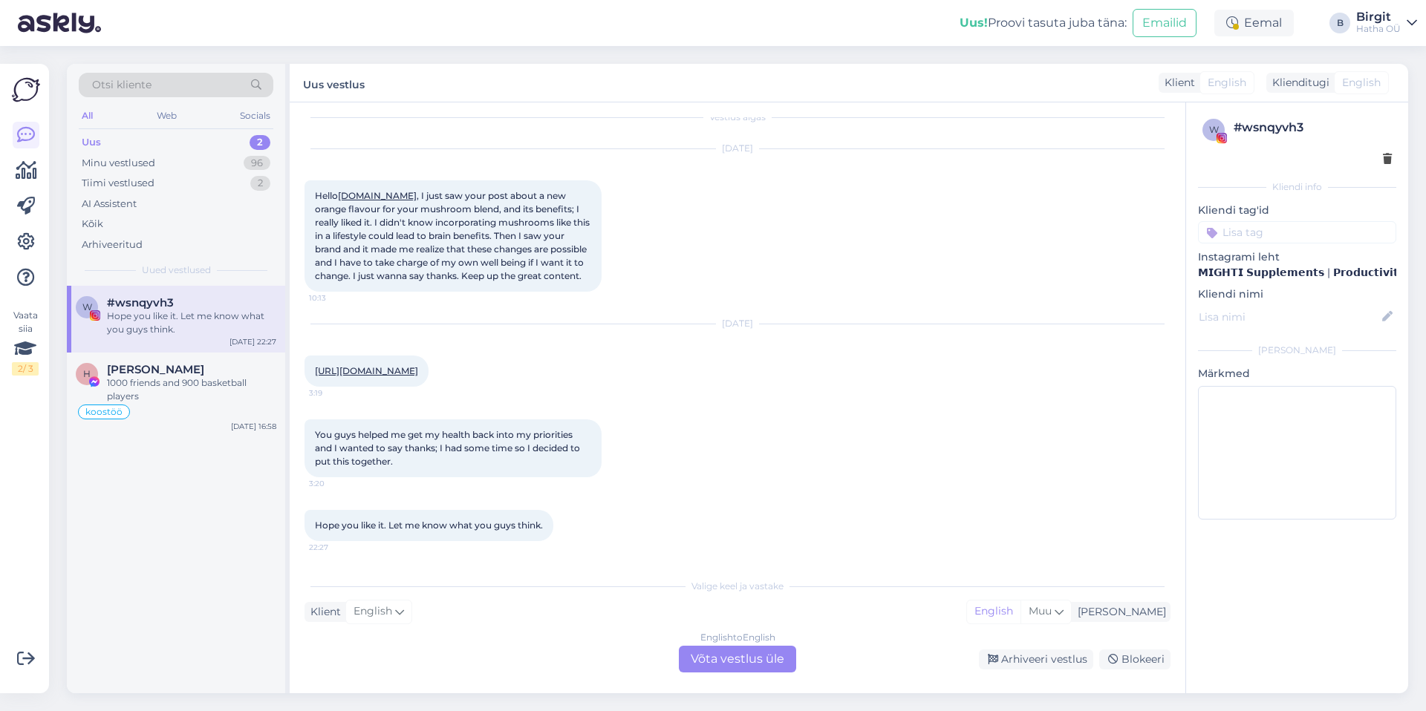
click at [741, 658] on div "English to English Võta vestlus üle" at bounding box center [737, 659] width 117 height 27
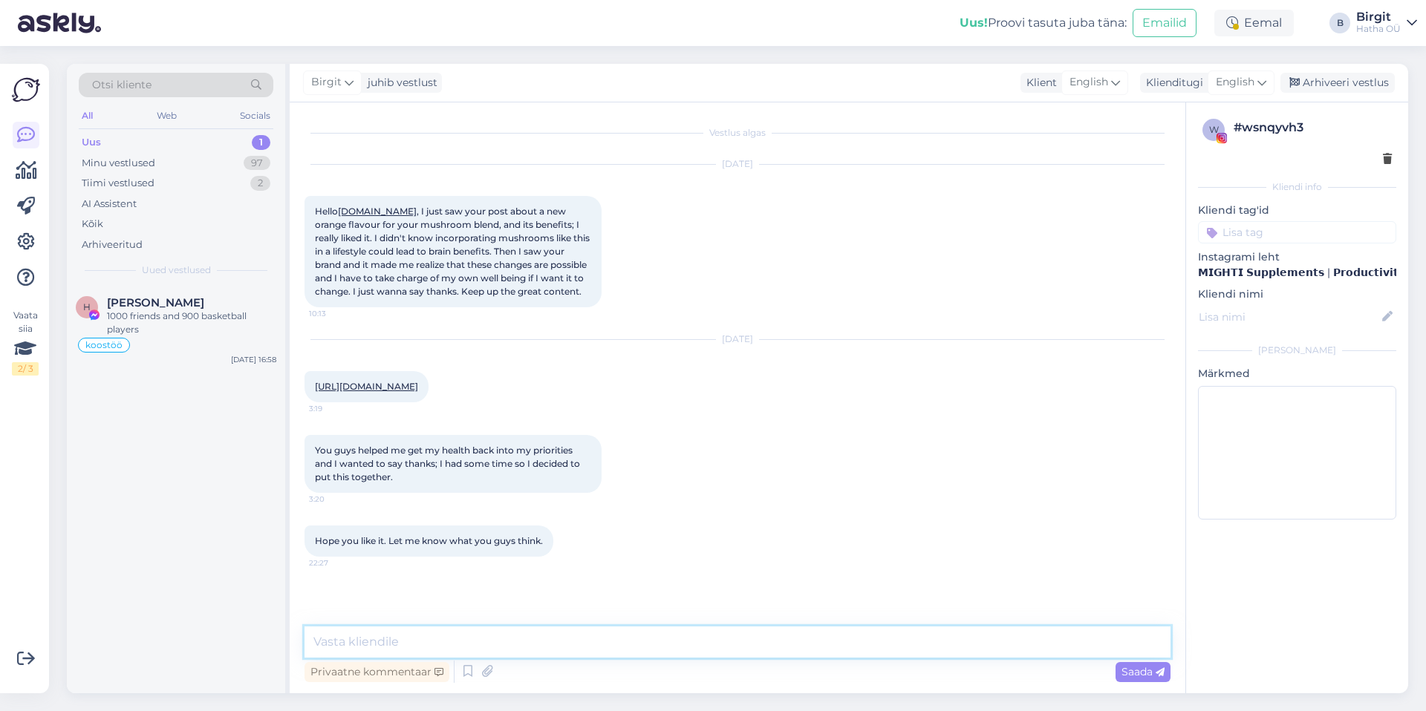
click at [512, 639] on textarea at bounding box center [737, 642] width 866 height 31
drag, startPoint x: 313, startPoint y: 565, endPoint x: 544, endPoint y: 585, distance: 231.8
click at [544, 573] on div "Hope you like it. Let me know what you guys think. 22:27" at bounding box center [737, 541] width 866 height 64
copy span "Hope you like it. Let me know what you guys think."
click at [535, 641] on textarea at bounding box center [737, 642] width 866 height 31
